Goal: Transaction & Acquisition: Book appointment/travel/reservation

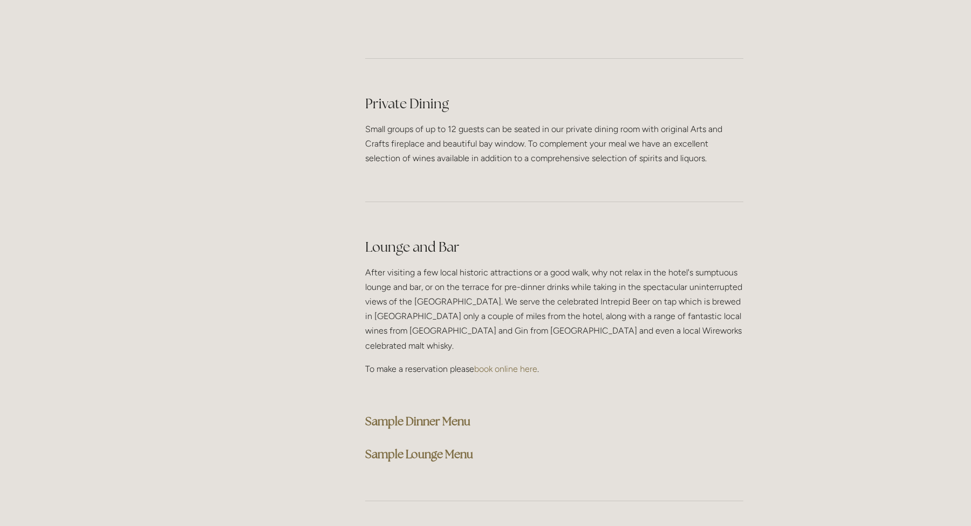
scroll to position [2520, 0]
click at [392, 414] on strong "Sample Dinner Menu" at bounding box center [417, 421] width 105 height 15
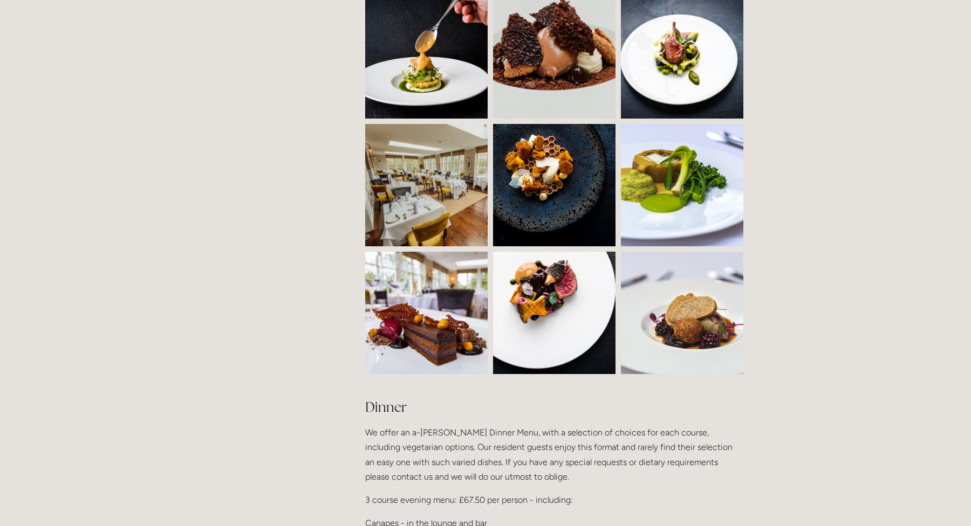
scroll to position [919, 0]
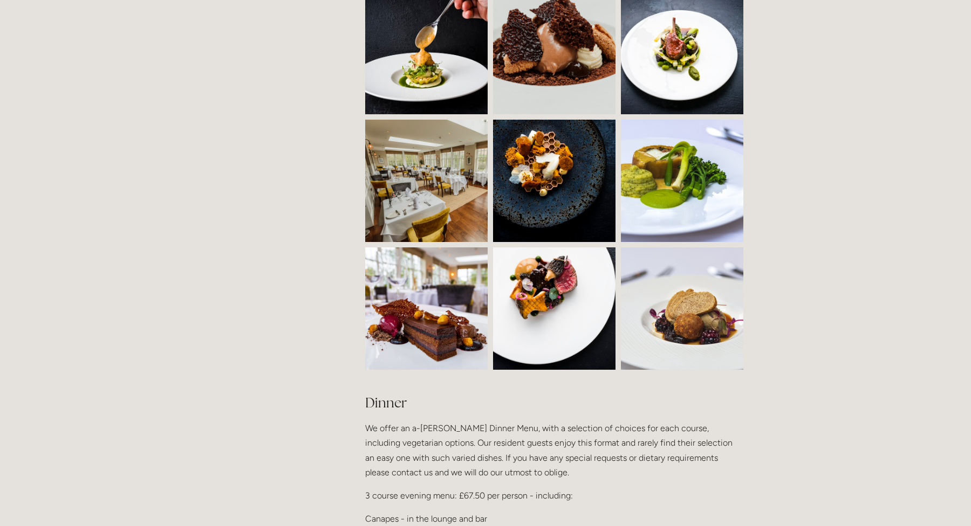
click at [457, 182] on img at bounding box center [457, 181] width 184 height 122
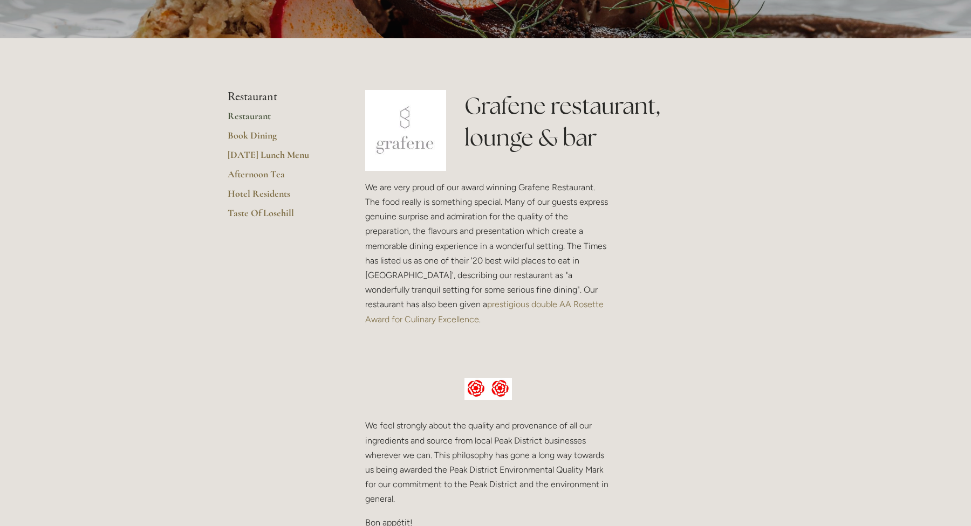
scroll to position [0, 0]
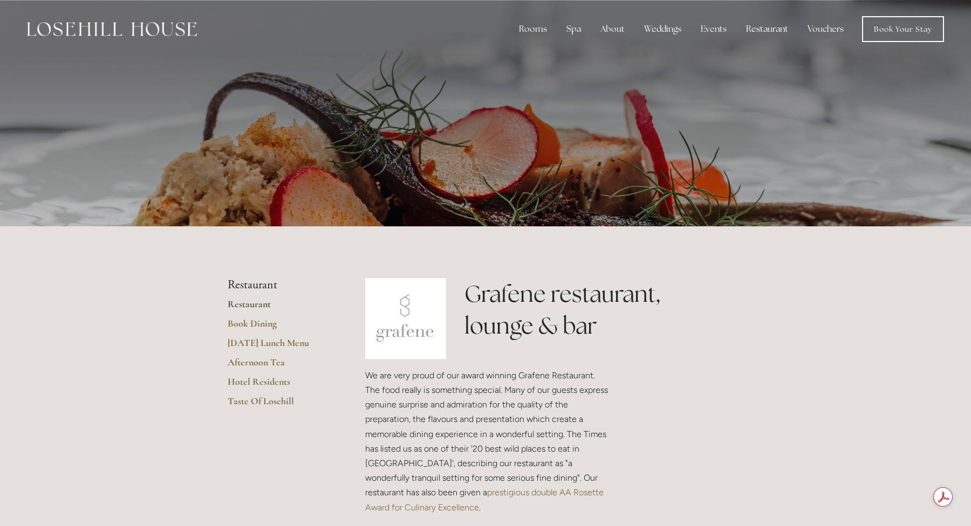
click at [113, 33] on img at bounding box center [112, 29] width 170 height 14
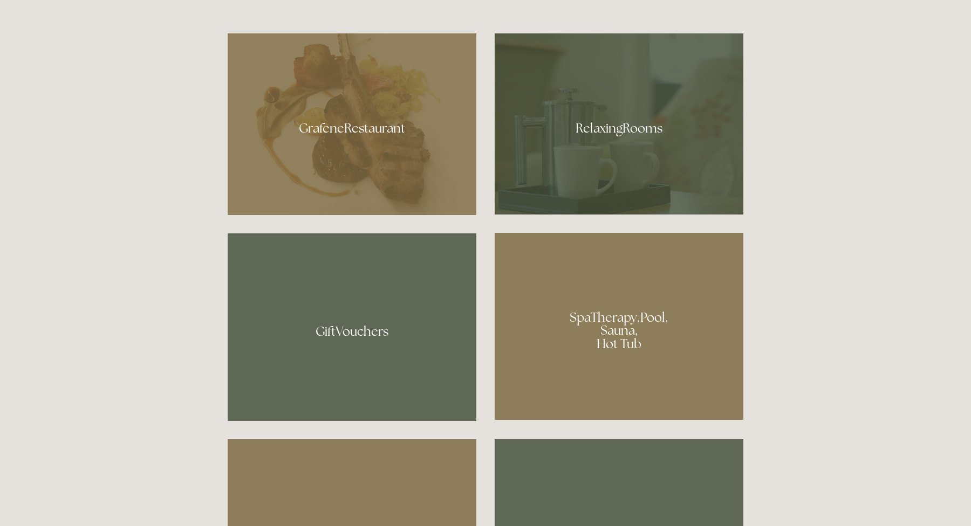
scroll to position [817, 0]
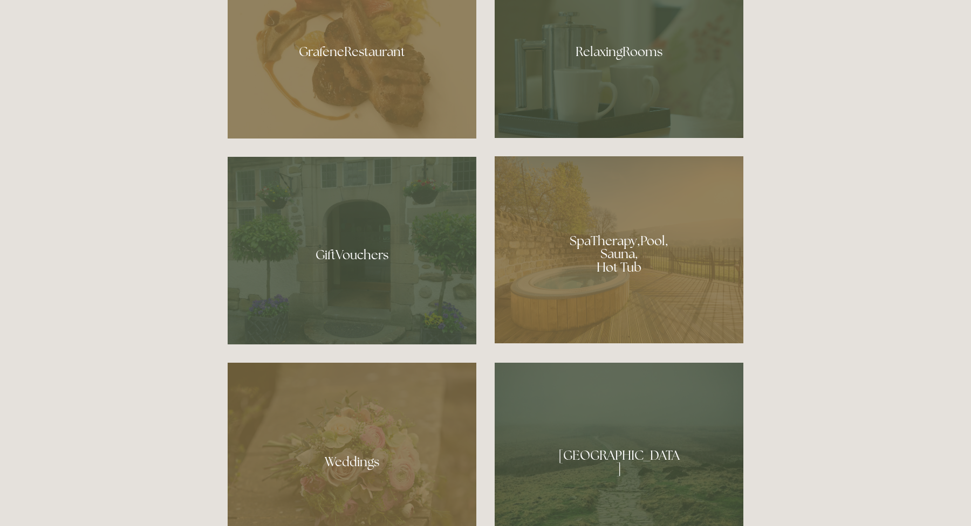
click at [607, 70] on div at bounding box center [619, 47] width 249 height 181
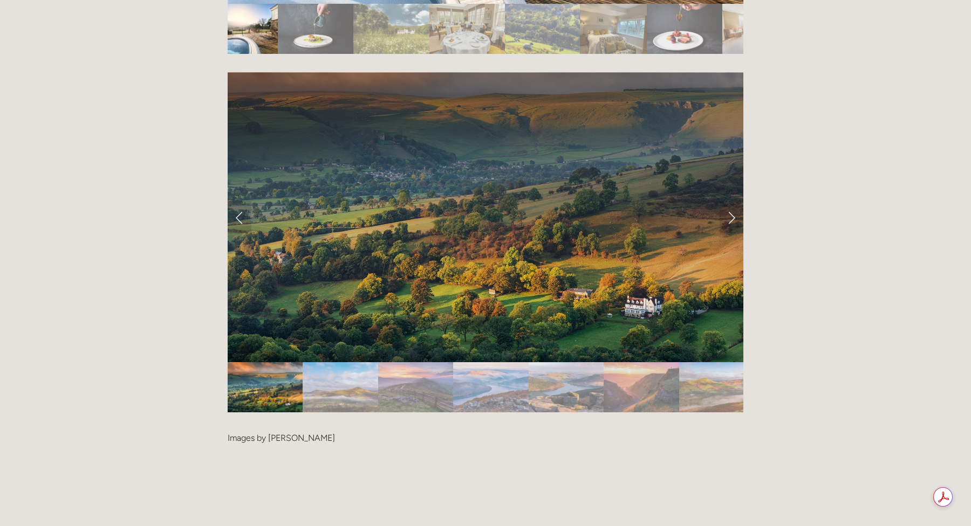
scroll to position [2201, 0]
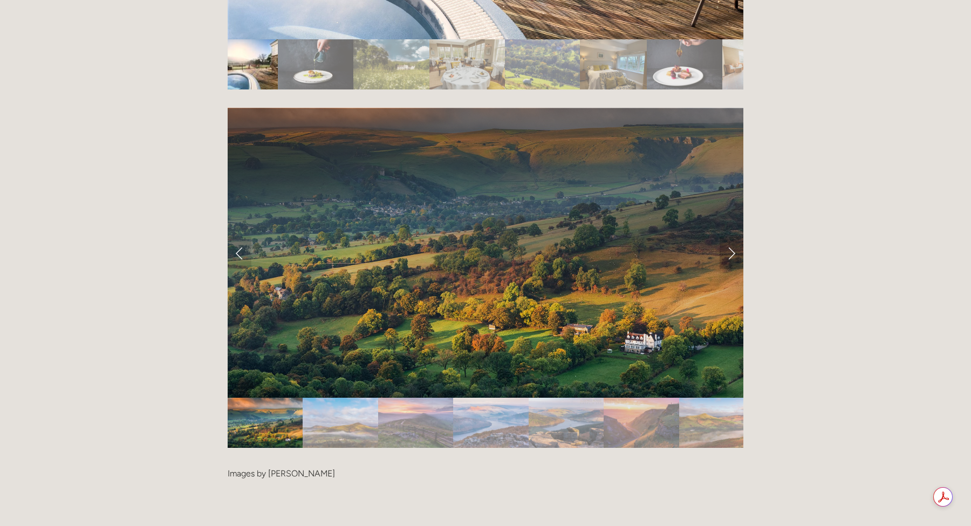
click at [731, 237] on link "Next Slide" at bounding box center [732, 253] width 24 height 32
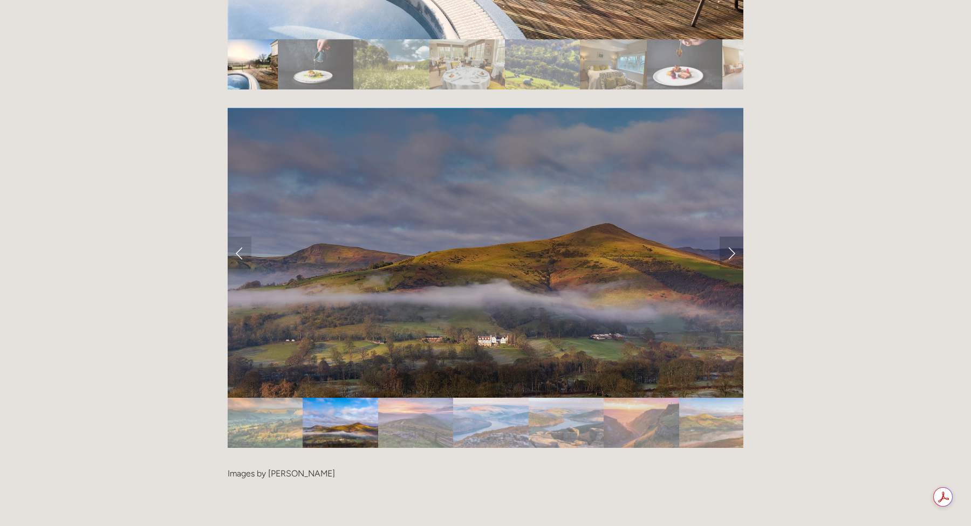
click at [731, 237] on link "Next Slide" at bounding box center [732, 253] width 24 height 32
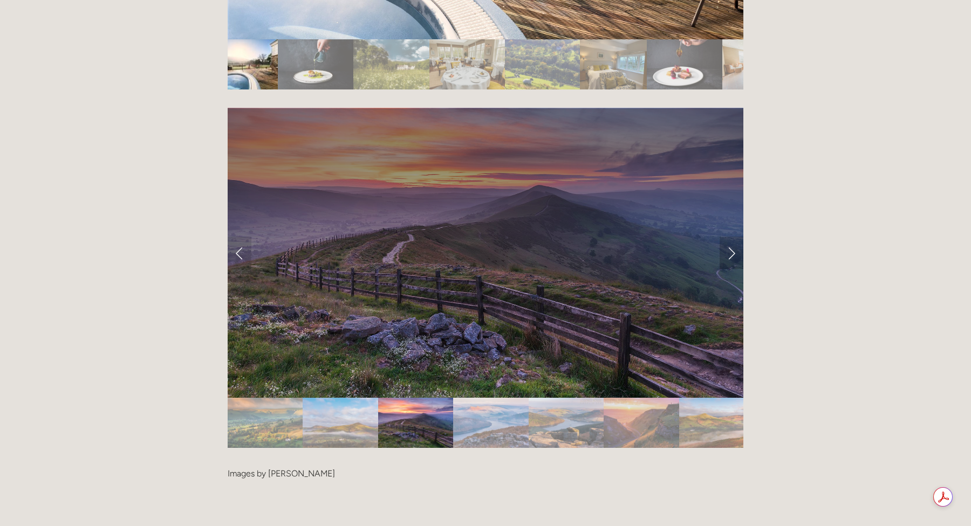
click at [731, 237] on link "Next Slide" at bounding box center [732, 253] width 24 height 32
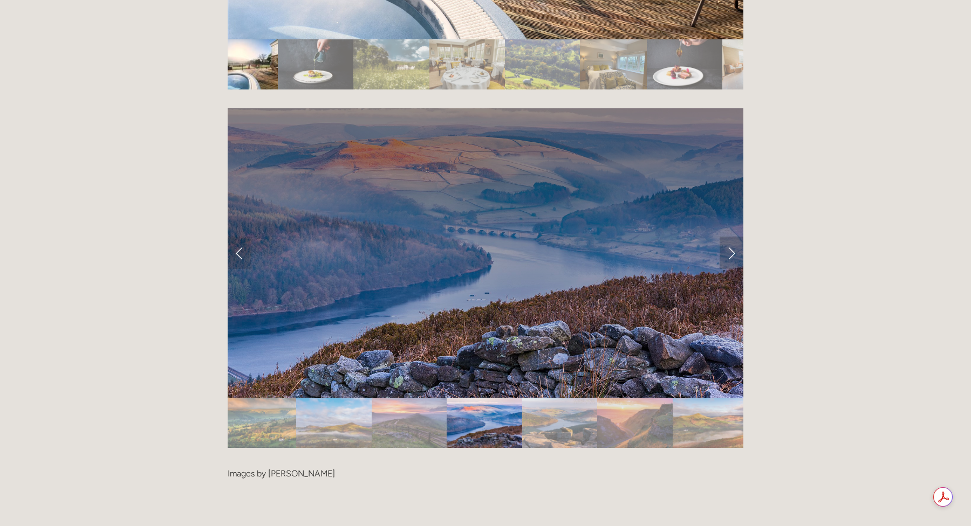
click at [731, 237] on link "Next Slide" at bounding box center [732, 253] width 24 height 32
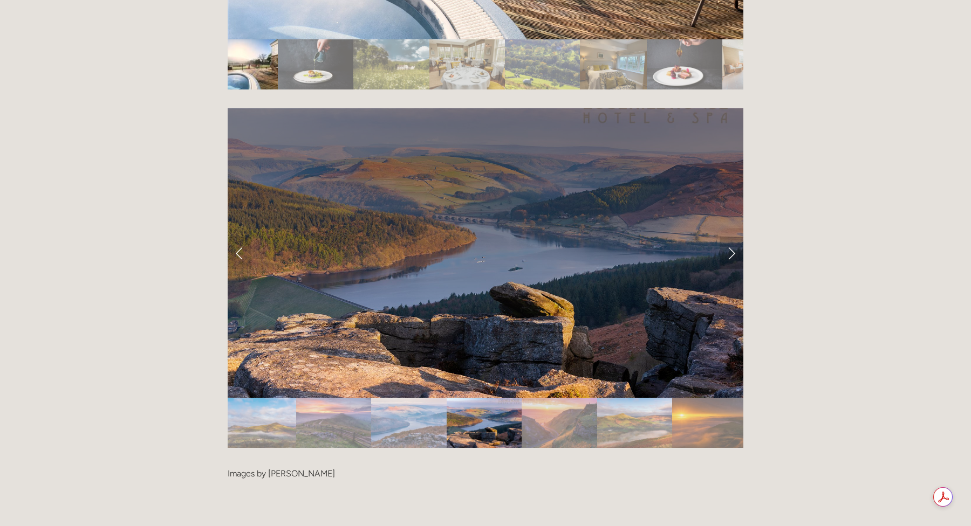
click at [731, 237] on link "Next Slide" at bounding box center [732, 253] width 24 height 32
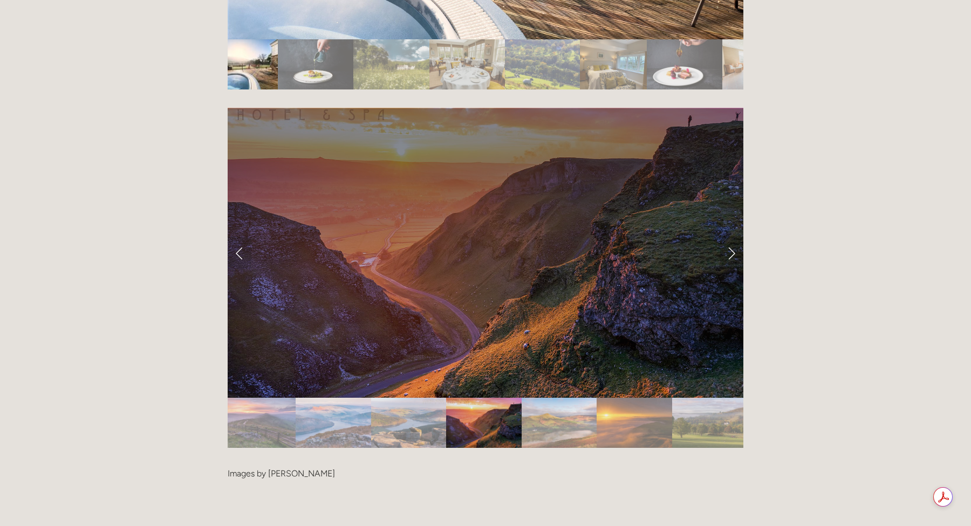
click at [731, 237] on link "Next Slide" at bounding box center [732, 253] width 24 height 32
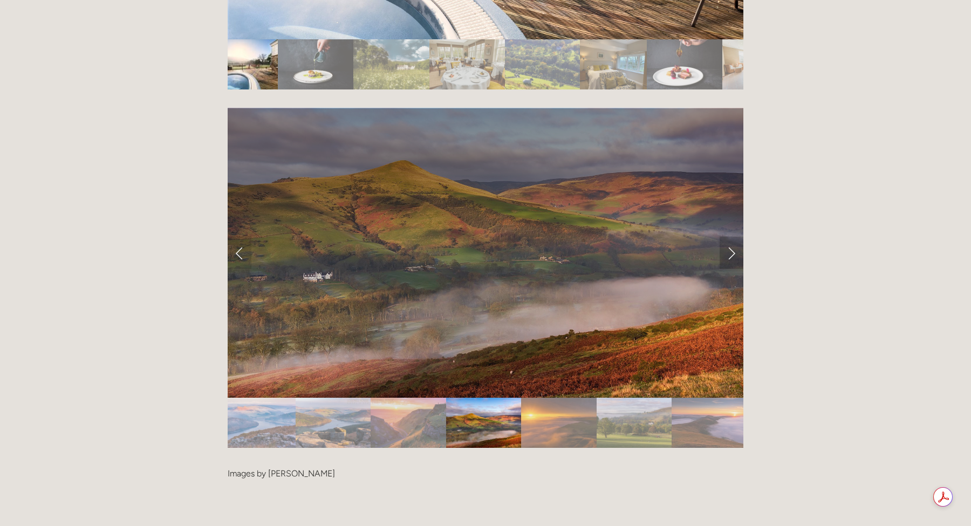
click at [731, 237] on link "Next Slide" at bounding box center [732, 253] width 24 height 32
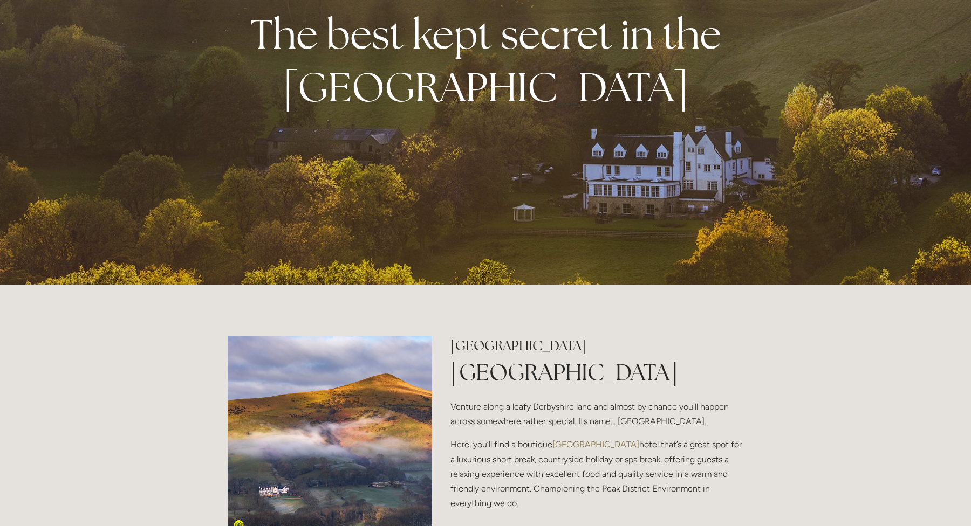
scroll to position [0, 0]
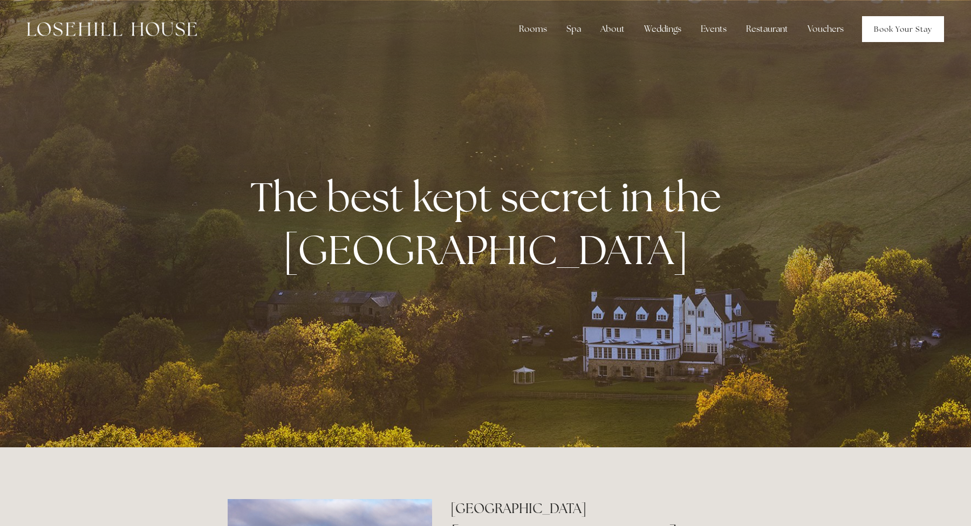
click at [884, 25] on link "Book Your Stay" at bounding box center [903, 29] width 82 height 26
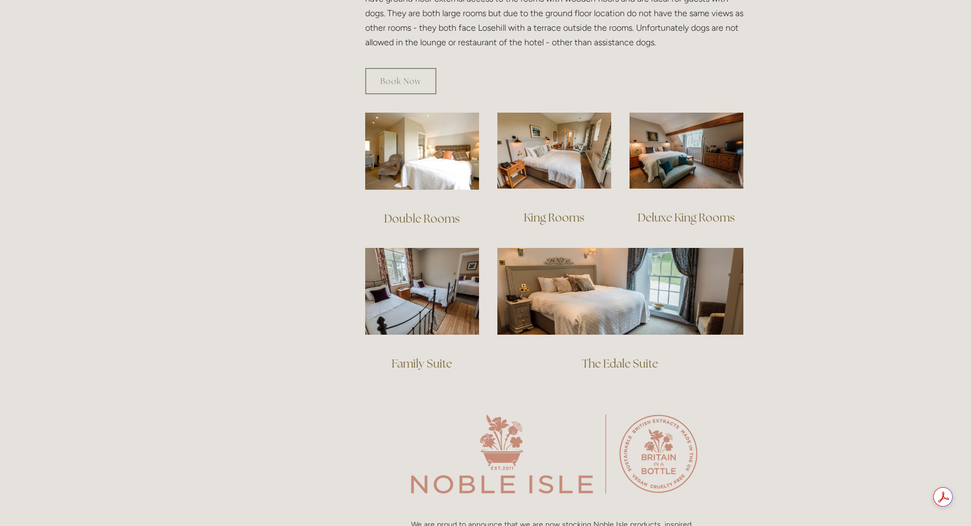
scroll to position [704, 0]
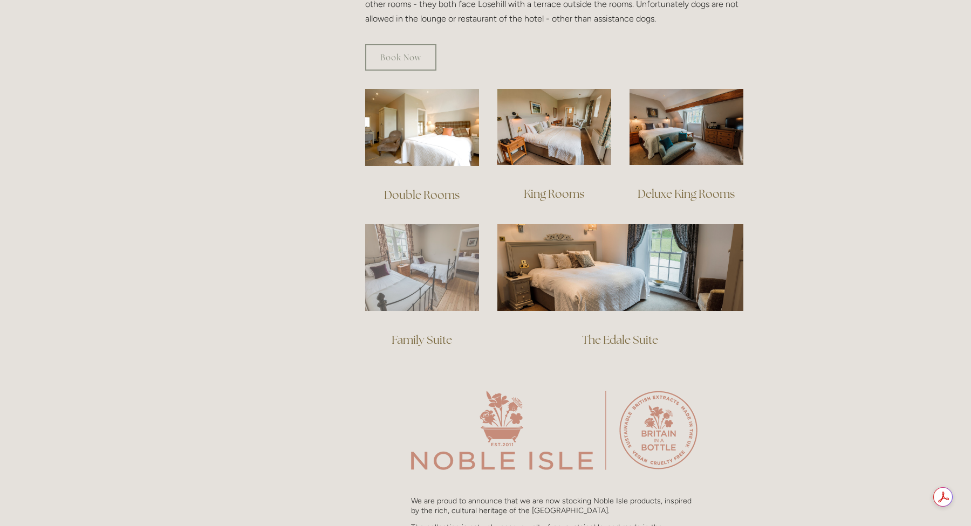
click at [416, 275] on img at bounding box center [422, 267] width 114 height 87
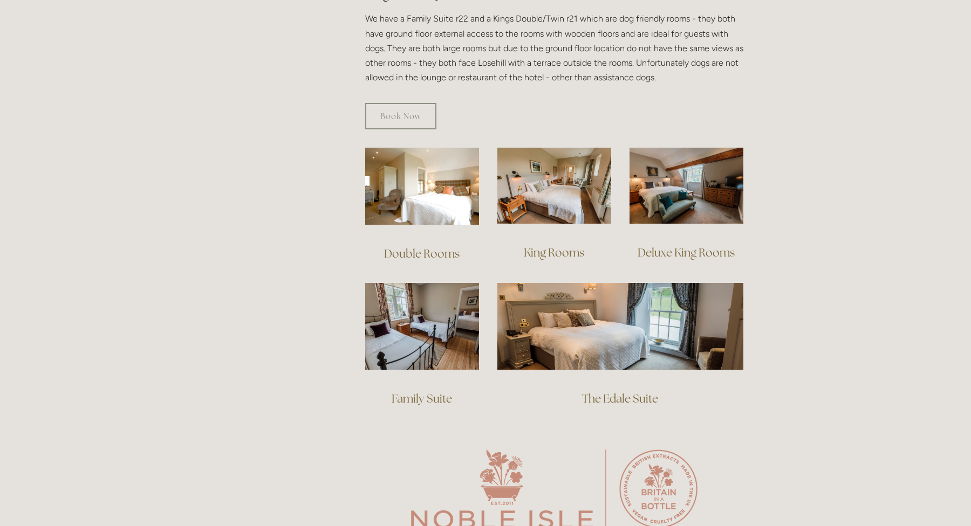
scroll to position [684, 0]
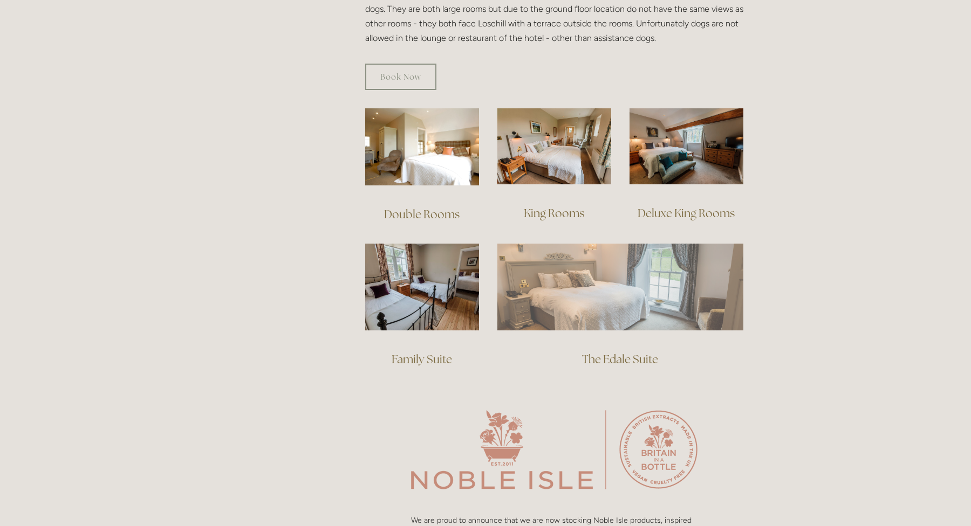
click at [587, 298] on img at bounding box center [620, 287] width 246 height 86
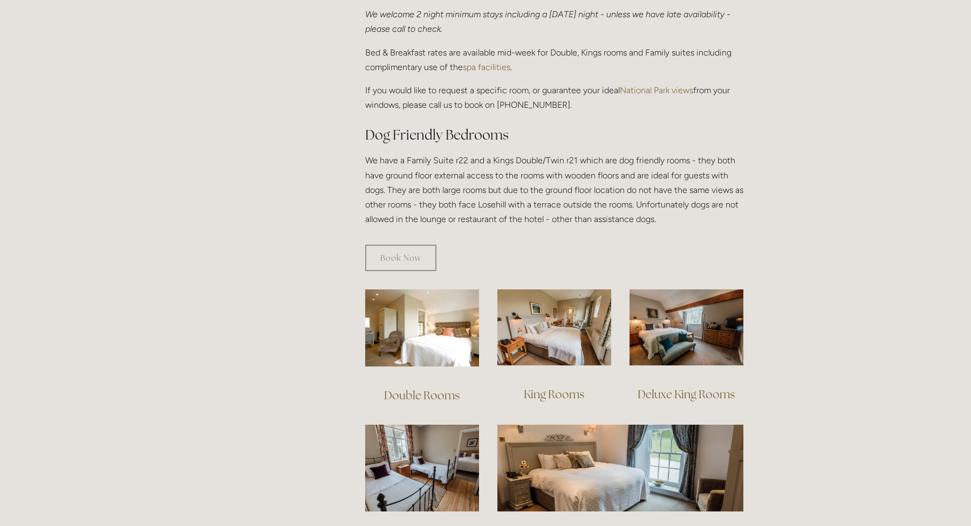
scroll to position [0, 0]
